Goal: Contribute content: Add original content to the website for others to see

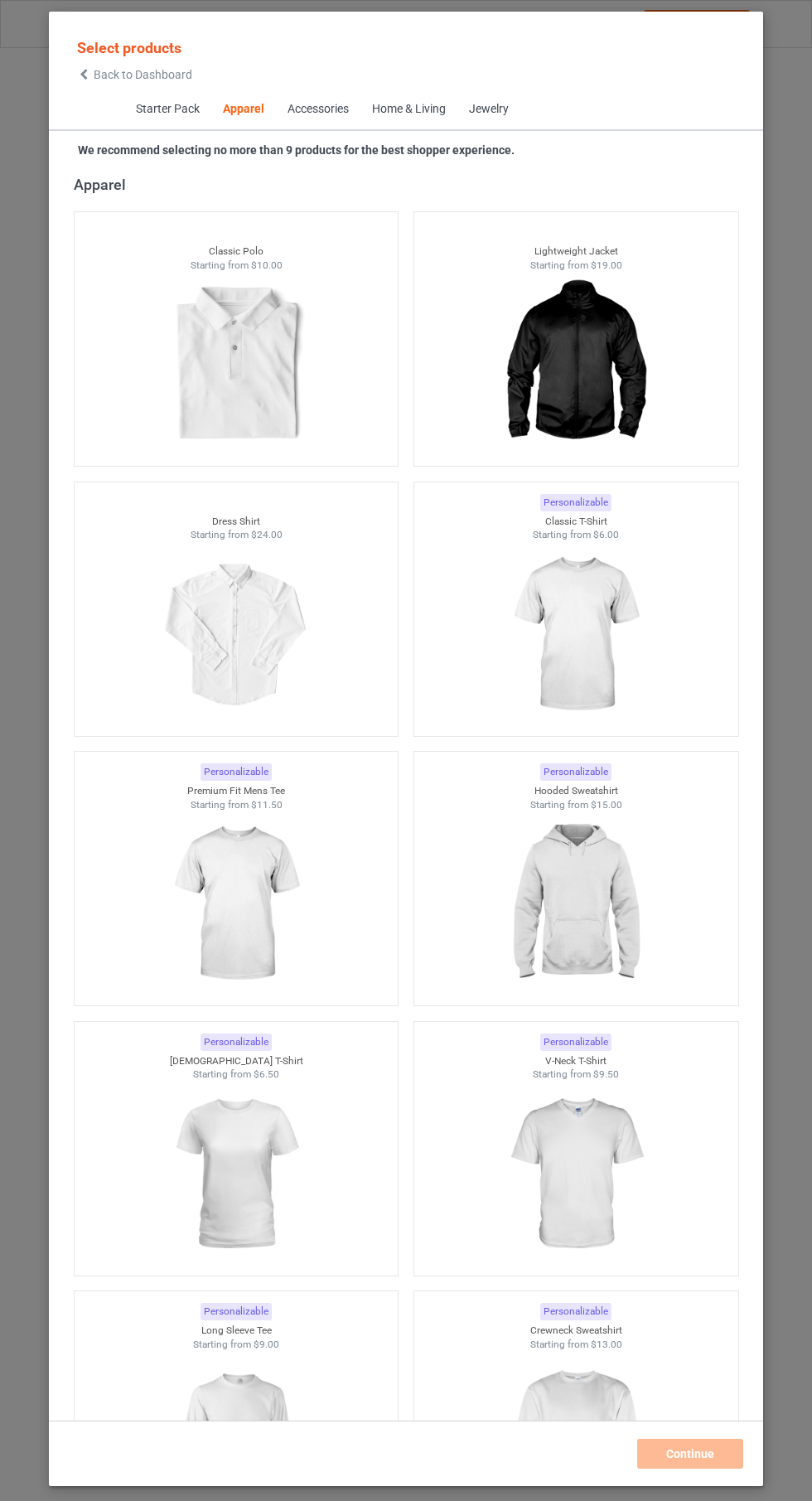
click at [589, 920] on img at bounding box center [576, 904] width 148 height 186
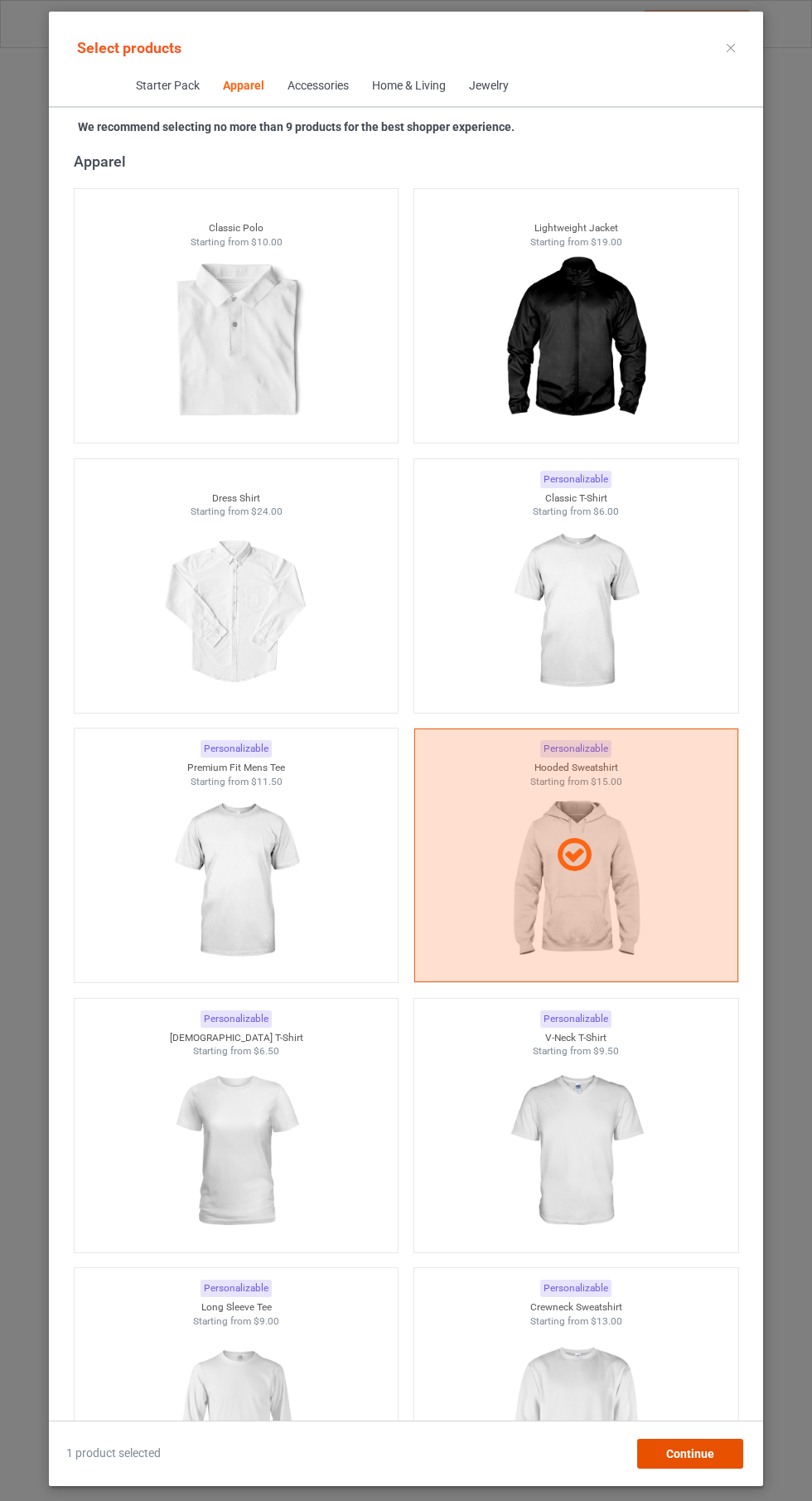
click at [718, 1451] on div "Continue" at bounding box center [690, 1453] width 106 height 29
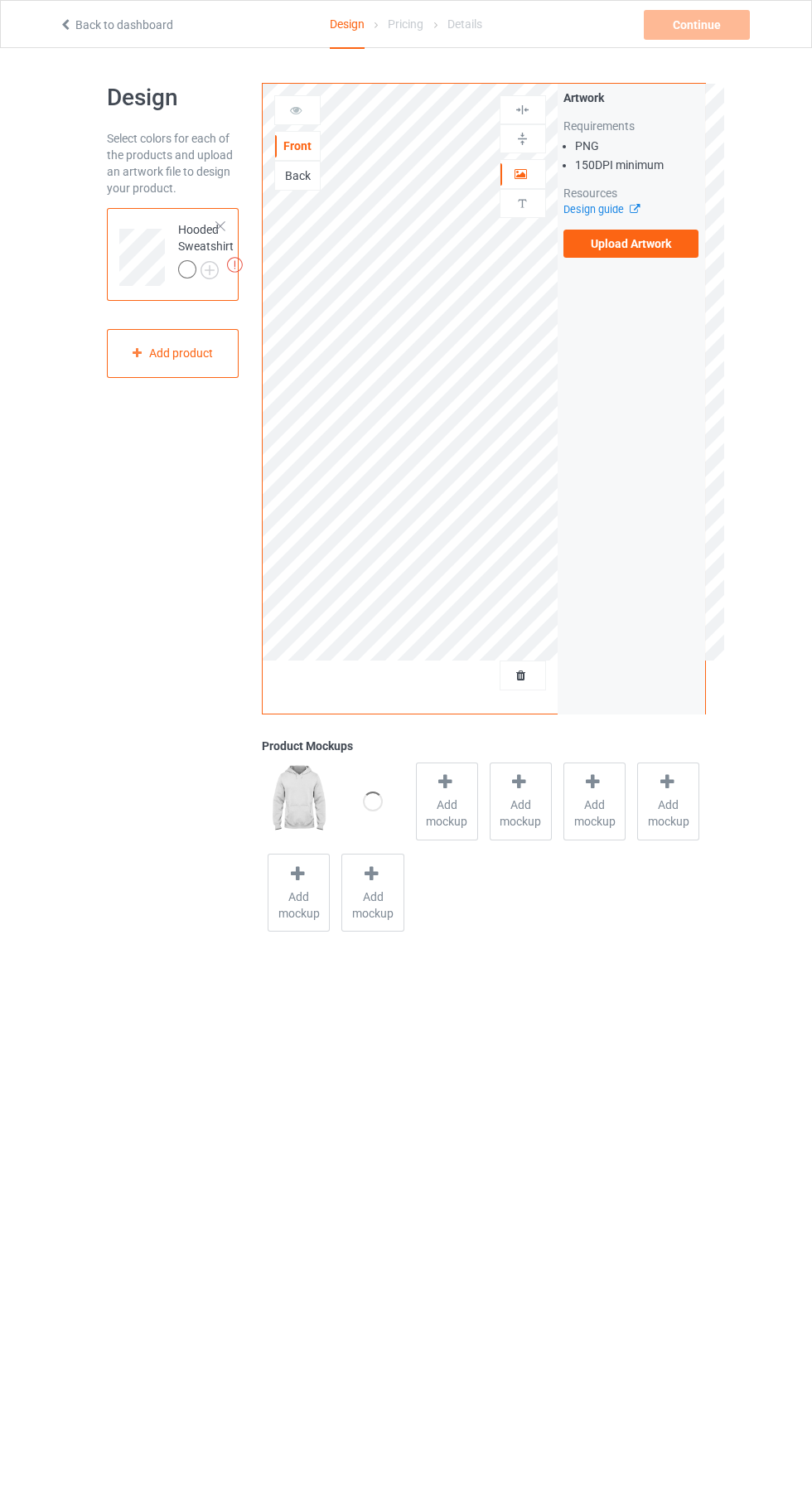
click at [664, 248] on label "Upload Artwork" at bounding box center [630, 243] width 135 height 28
click at [0, 0] on input "Upload Artwork" at bounding box center [0, 0] width 0 height 0
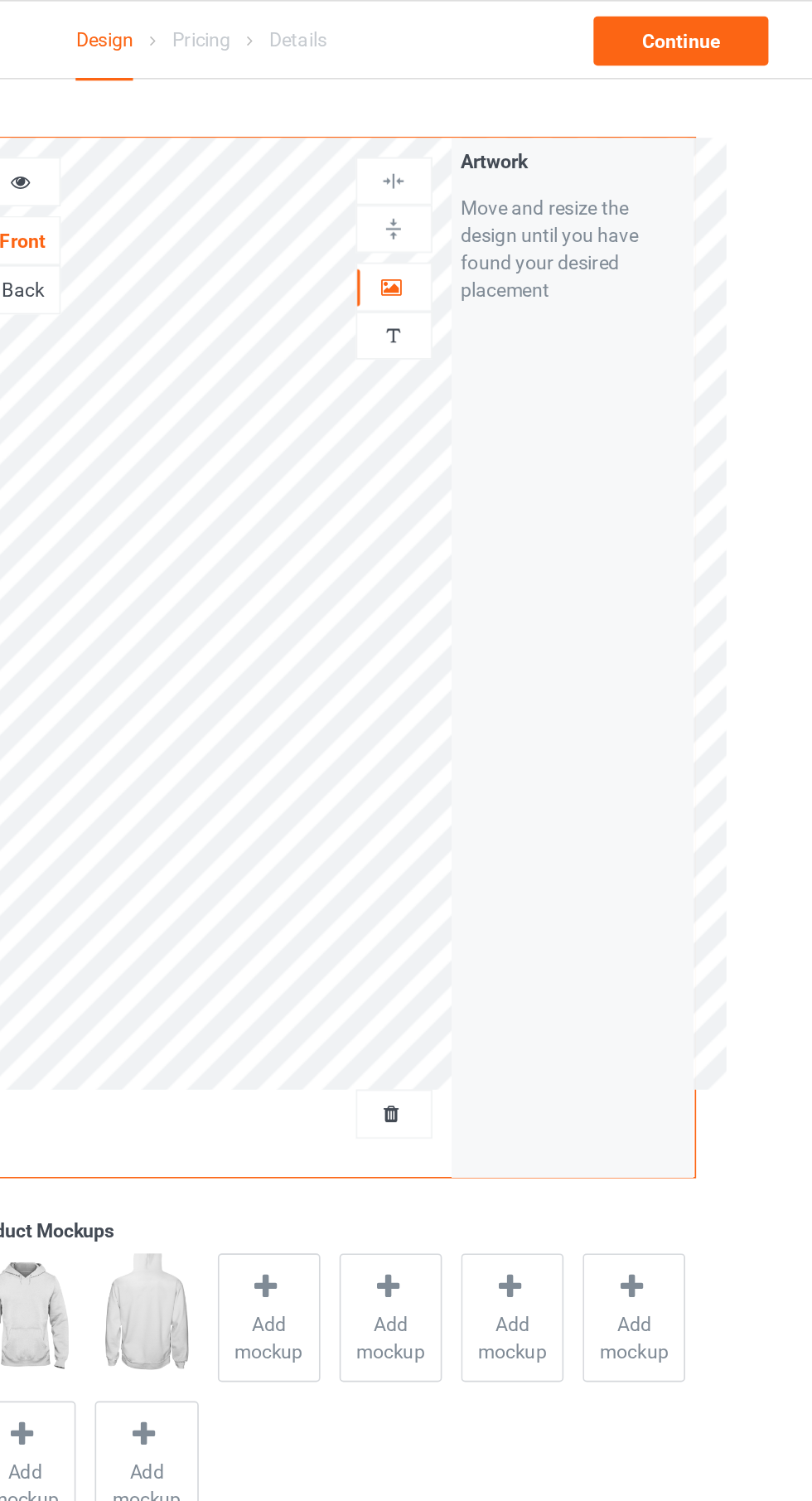
click at [525, 176] on icon at bounding box center [521, 172] width 14 height 12
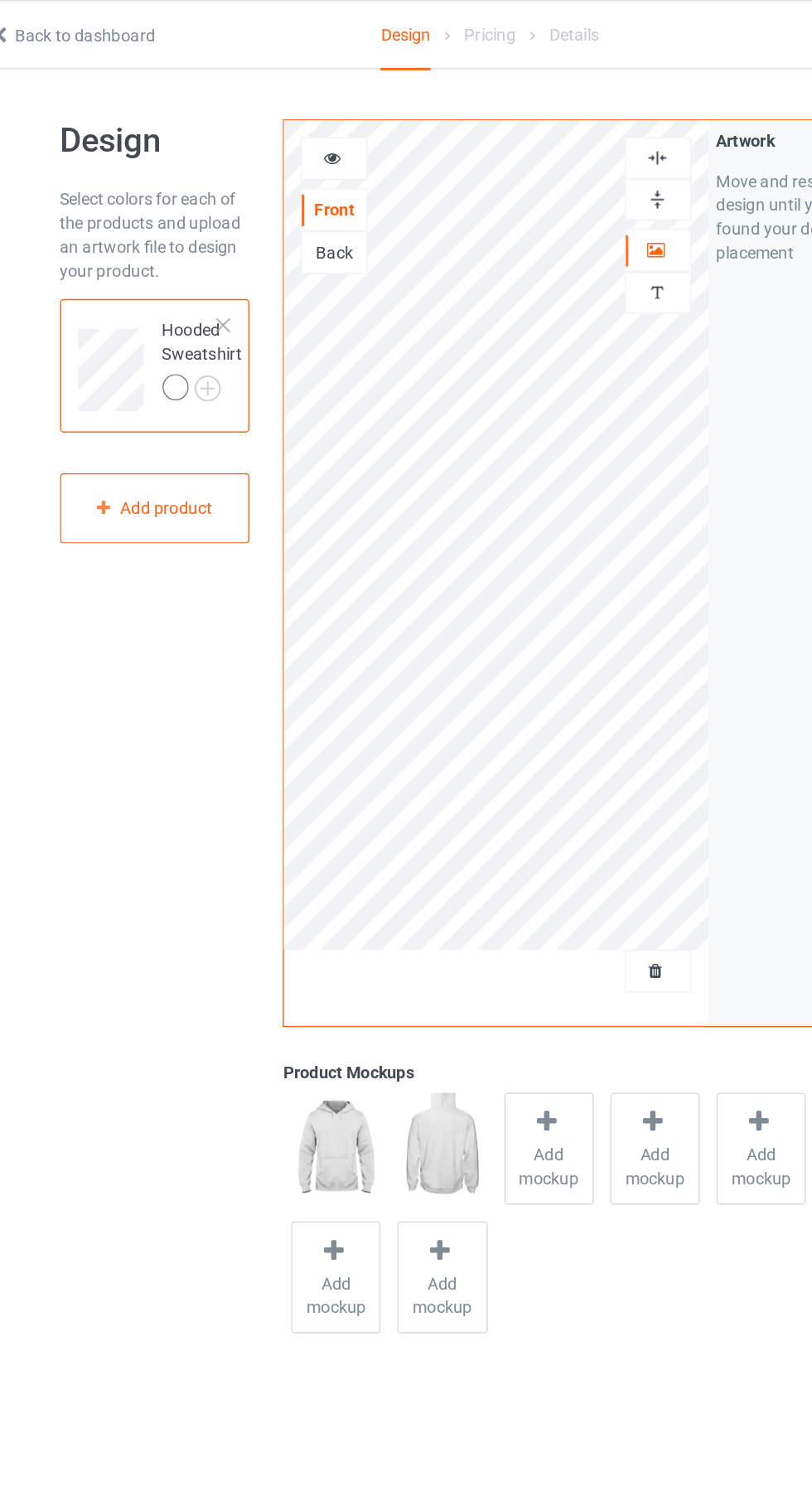
click at [168, 21] on link "Back to dashboard" at bounding box center [116, 25] width 114 height 13
